Goal: Communication & Community: Answer question/provide support

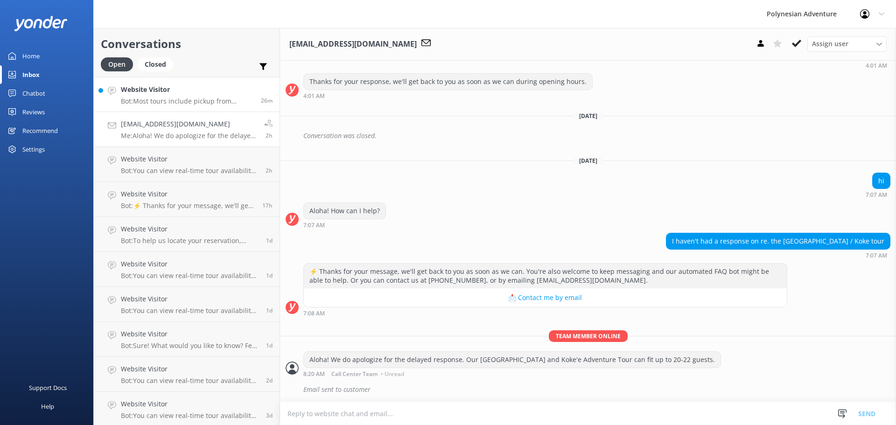
click at [157, 97] on div "Website Visitor Bot: Most tours include pickup from designated hotels. If you h…" at bounding box center [187, 95] width 133 height 20
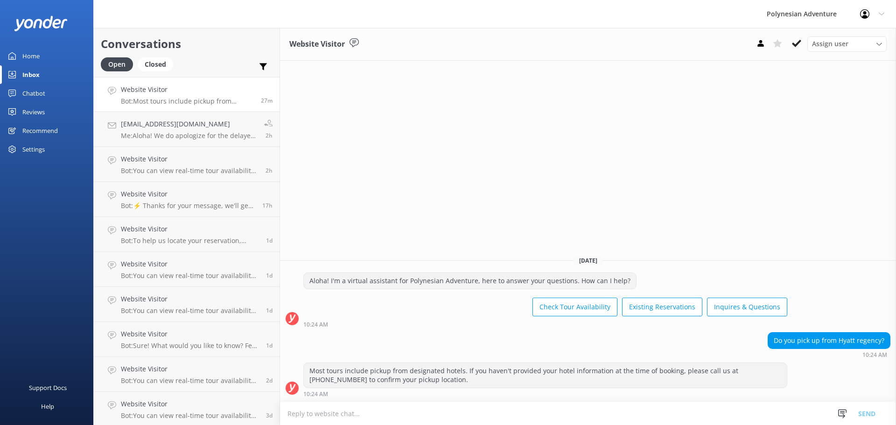
click at [449, 413] on textarea at bounding box center [588, 413] width 616 height 23
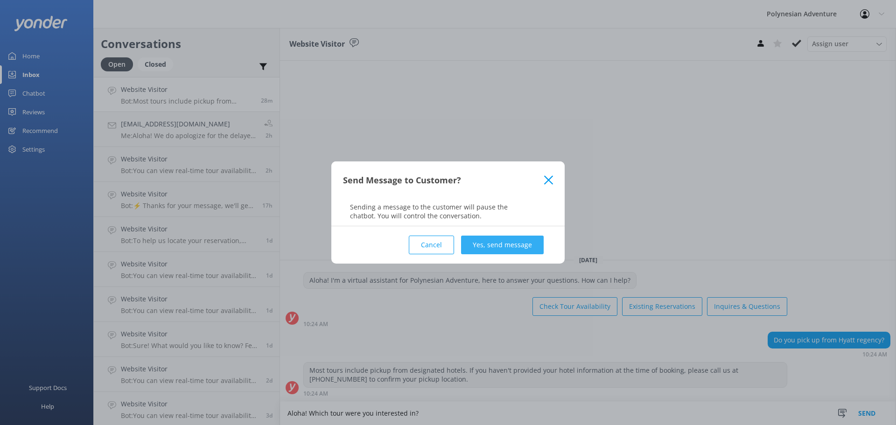
type textarea "Aloha! Which tour were you interested in?"
click at [499, 246] on button "Yes, send message" at bounding box center [502, 245] width 83 height 19
